Goal: Transaction & Acquisition: Purchase product/service

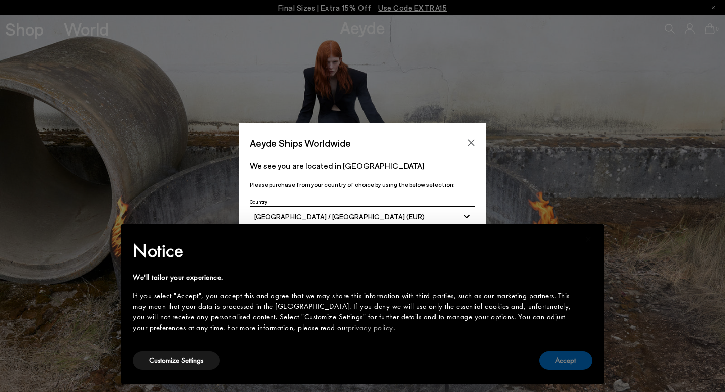
click at [570, 364] on button "Accept" at bounding box center [565, 360] width 53 height 19
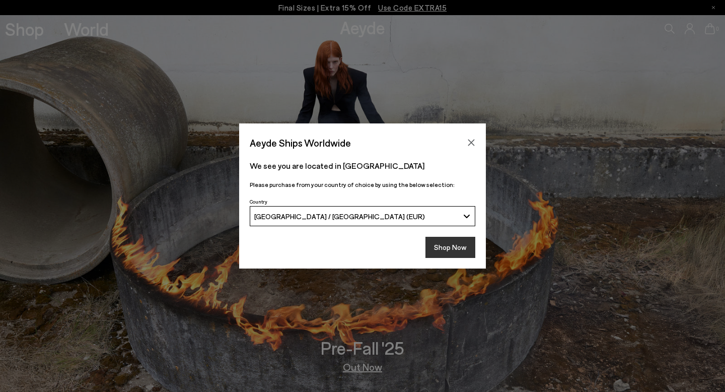
click at [460, 253] on button "Shop Now" at bounding box center [451, 247] width 50 height 21
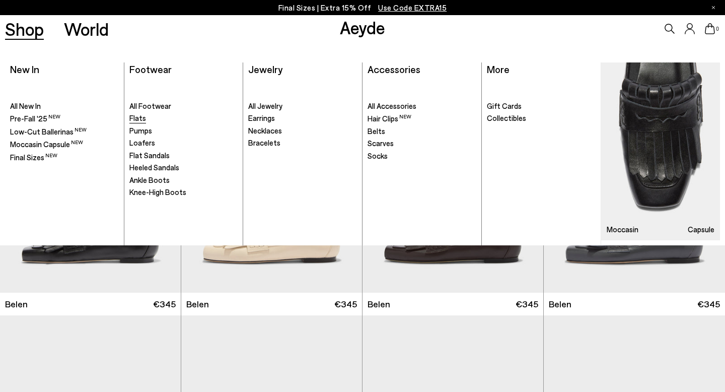
click at [140, 120] on span "Flats" at bounding box center [137, 117] width 17 height 9
